Goal: Find specific page/section: Find specific page/section

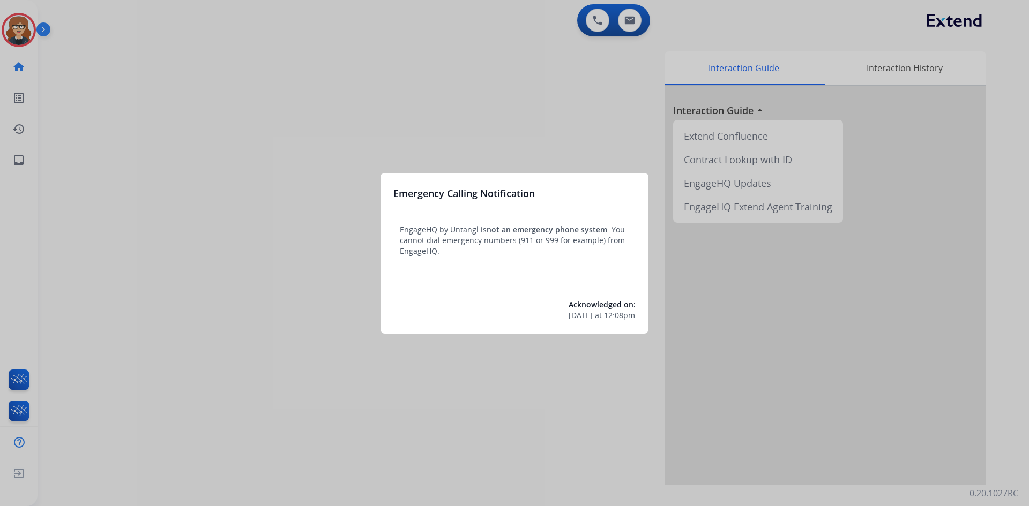
click at [236, 152] on div at bounding box center [514, 253] width 1029 height 506
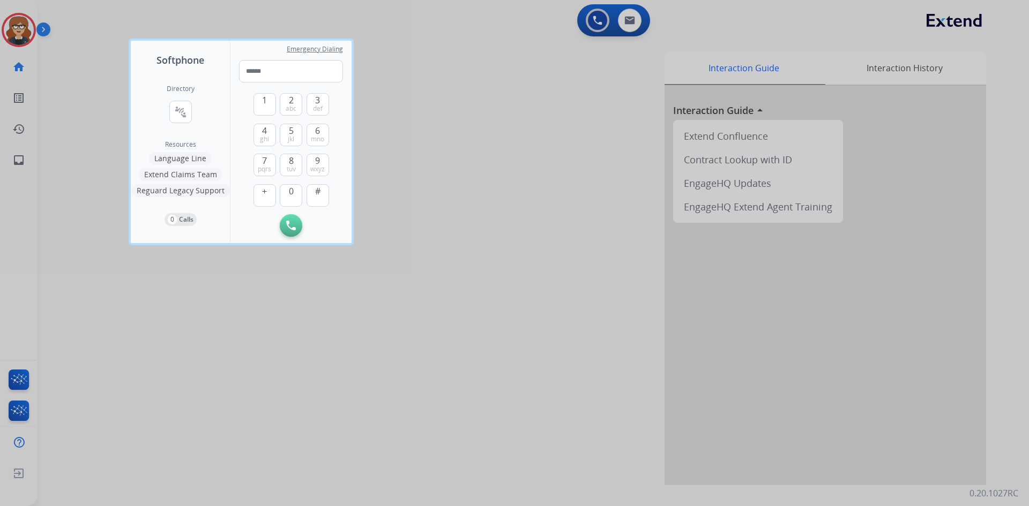
click at [19, 26] on div at bounding box center [514, 253] width 1029 height 506
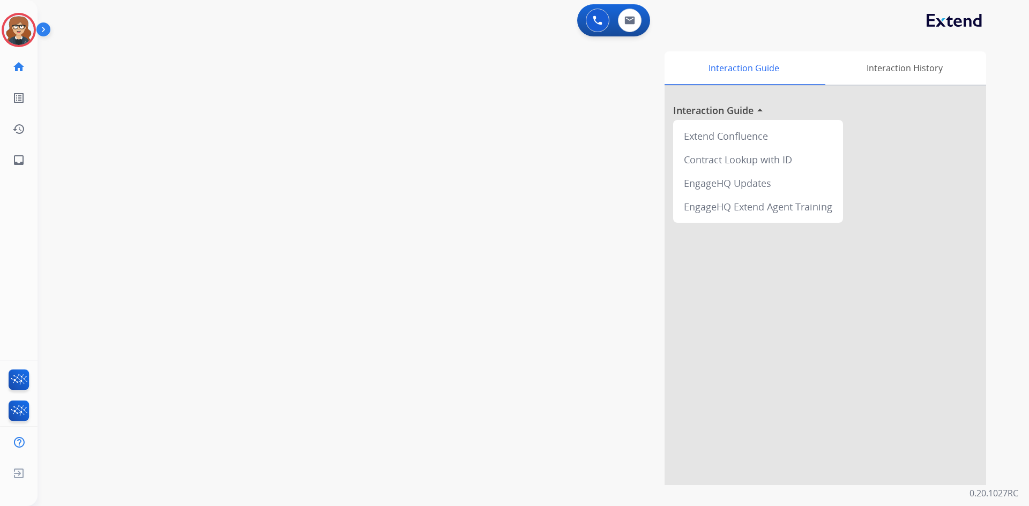
click at [389, 170] on div "Interaction Guide Interaction History Interaction Guide arrow_drop_up Extend Co…" at bounding box center [670, 268] width 631 height 434
click at [14, 28] on img at bounding box center [19, 30] width 30 height 30
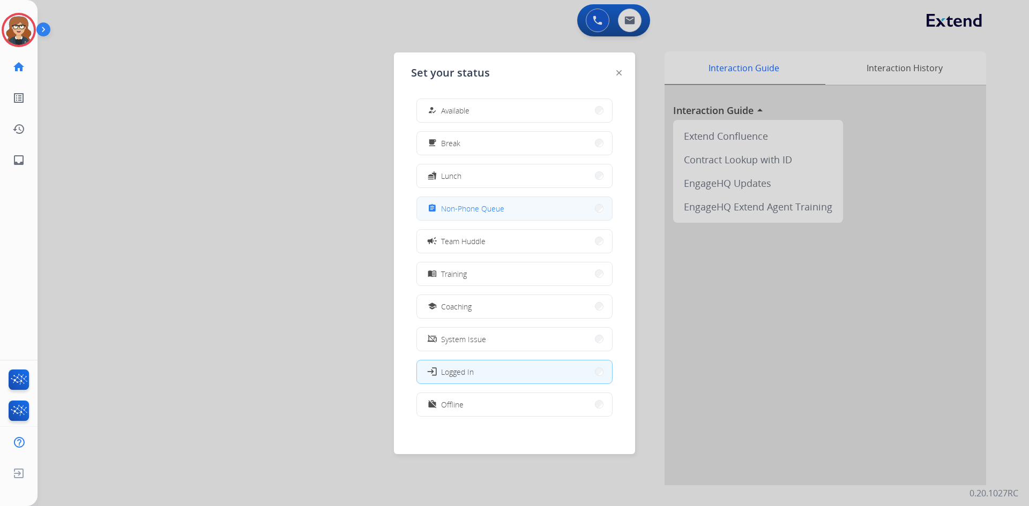
click at [459, 214] on span "Non-Phone Queue" at bounding box center [472, 208] width 63 height 11
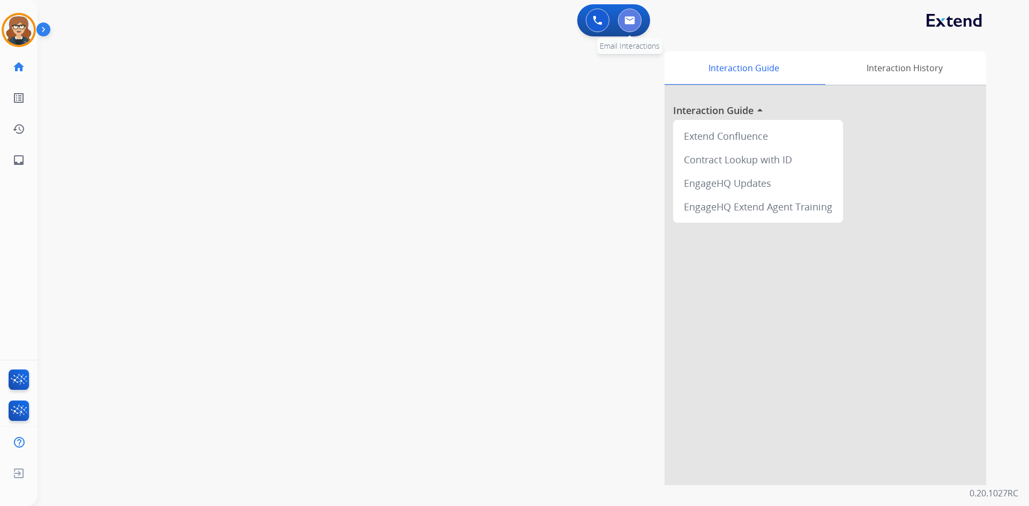
click at [636, 23] on button at bounding box center [630, 21] width 24 height 24
select select "**********"
